Goal: Transaction & Acquisition: Purchase product/service

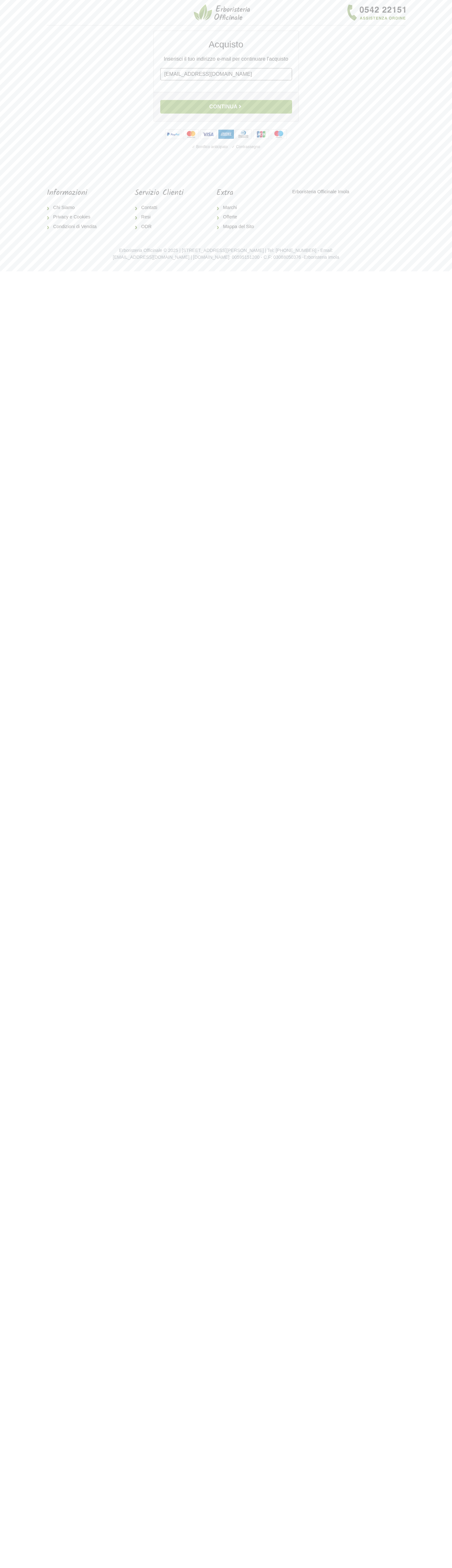
type input "[EMAIL_ADDRESS][DOMAIN_NAME]"
click at [226, 107] on button "Continua" at bounding box center [226, 107] width 132 height 13
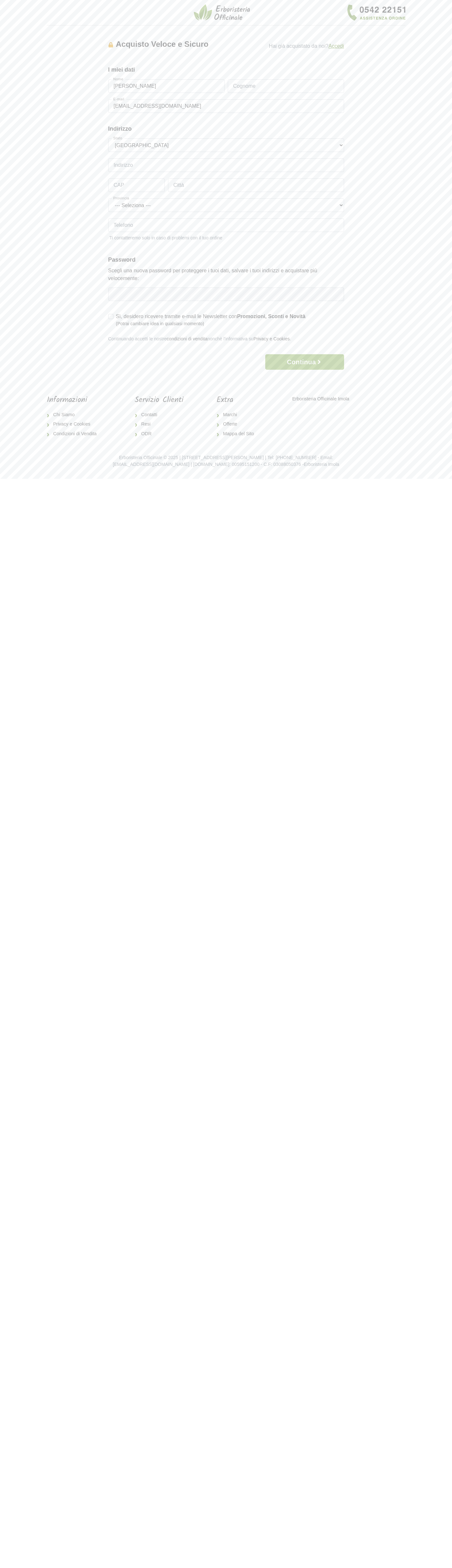
type input "Mario Rossi"
type input "Rossi"
type input "Via Federico Confalonieri 4"
type input "20124"
type input "milan"
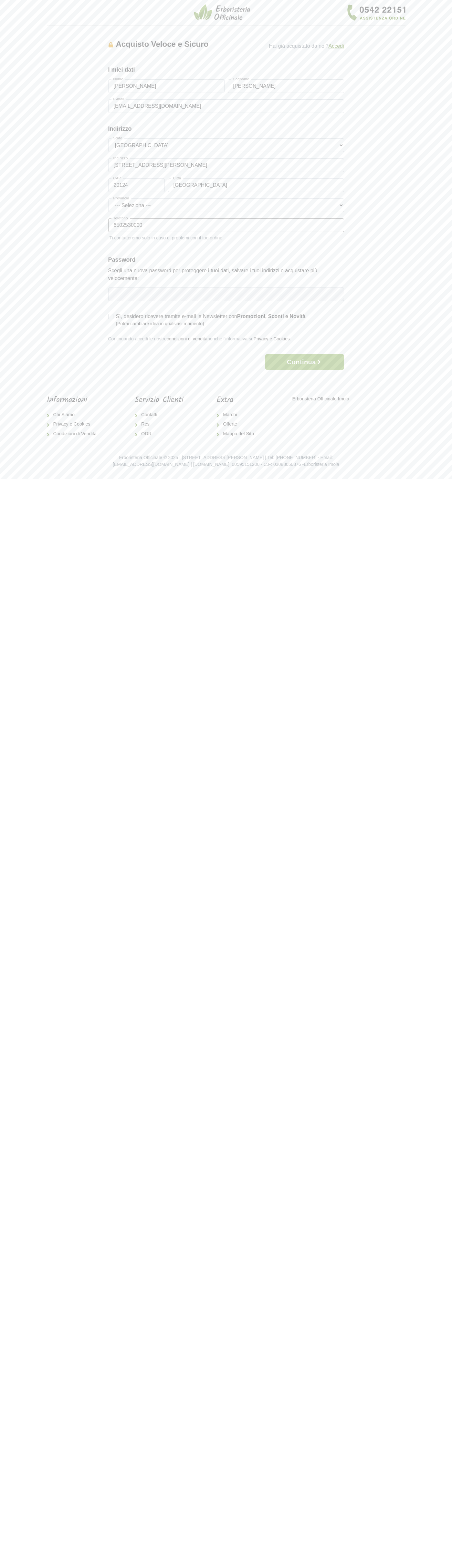
type input "6502530000"
click at [305, 362] on button "Continua" at bounding box center [304, 362] width 79 height 15
type input "Rossi"
type input "Via Federico Confalonieri 4"
click at [305, 378] on button "Continua" at bounding box center [304, 377] width 79 height 15
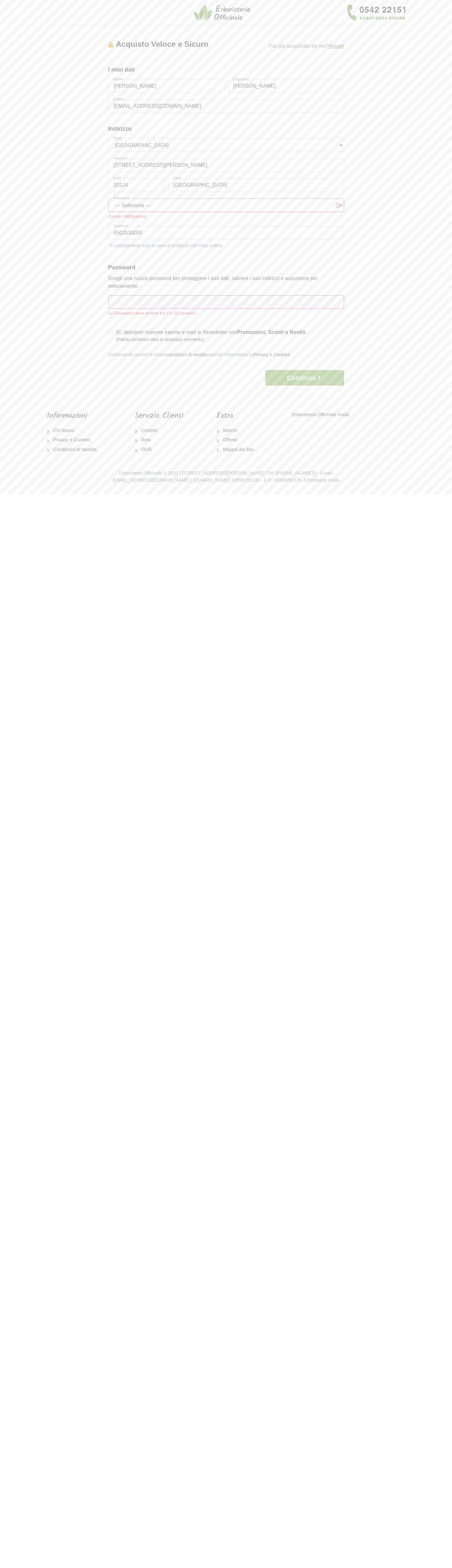
click at [305, 378] on button "Continua" at bounding box center [304, 377] width 79 height 15
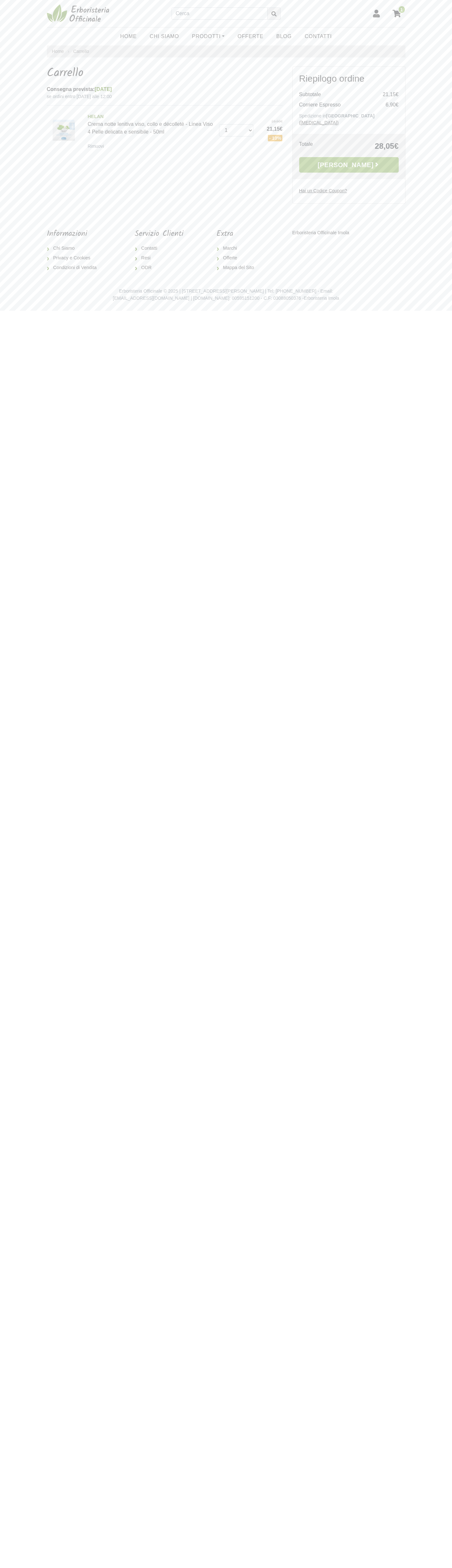
click at [97, 146] on small "Rimuovi" at bounding box center [96, 146] width 16 height 5
